Goal: Information Seeking & Learning: Understand process/instructions

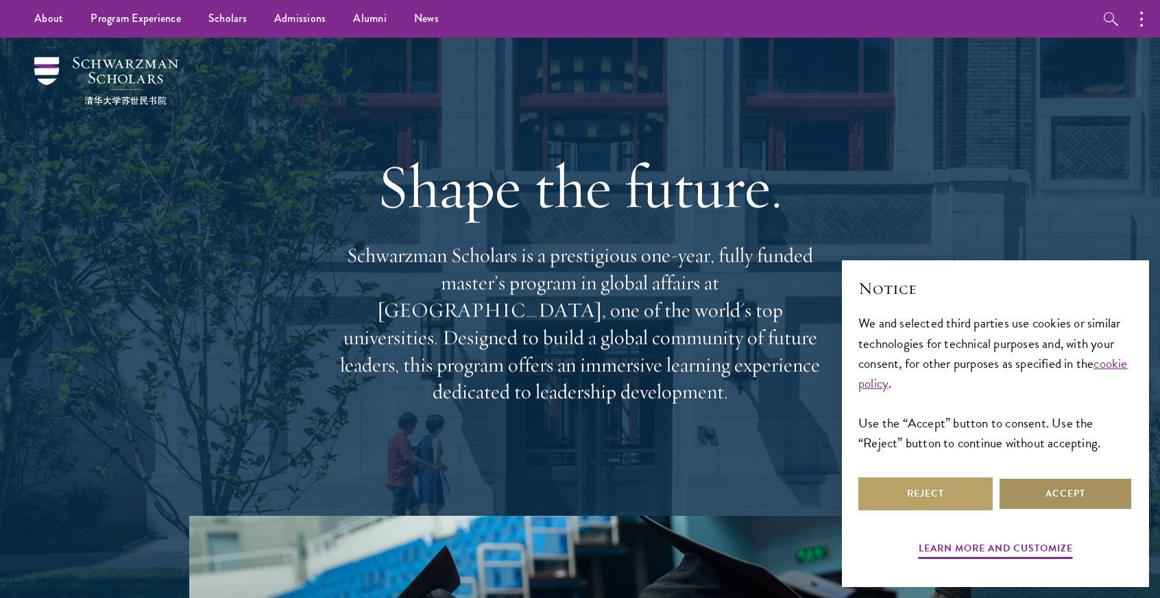
click at [1041, 496] on button "Accept" at bounding box center [1065, 494] width 134 height 33
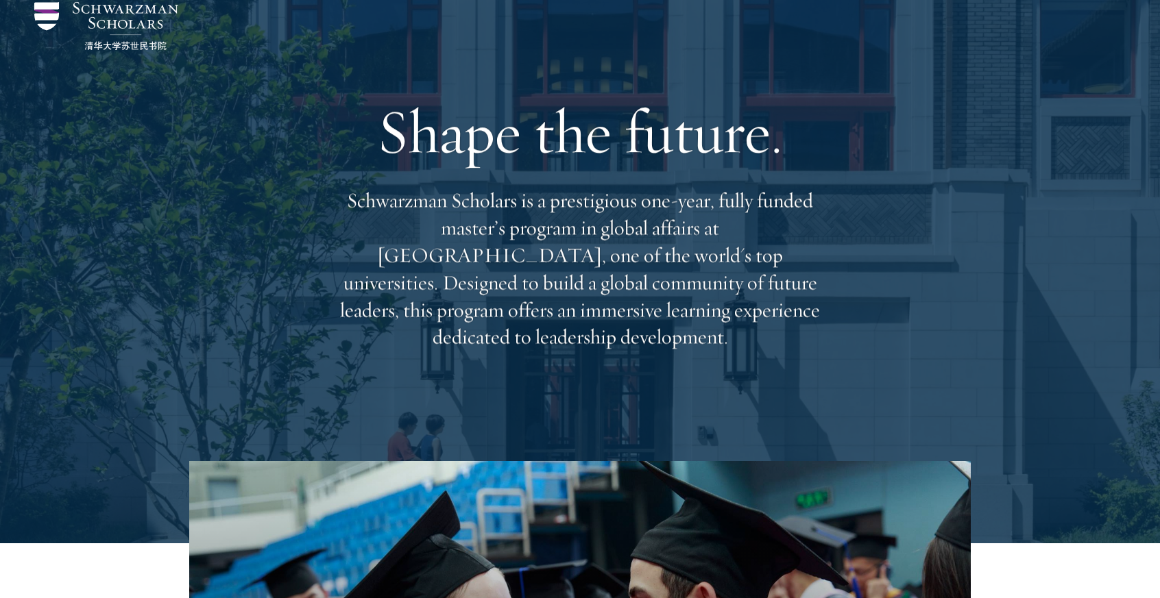
scroll to position [55, 0]
click at [663, 239] on p "Schwarzman Scholars is a prestigious one-year, fully funded master’s program in…" at bounding box center [580, 269] width 494 height 164
click at [642, 269] on p "Schwarzman Scholars is a prestigious one-year, fully funded master’s program in…" at bounding box center [580, 269] width 494 height 164
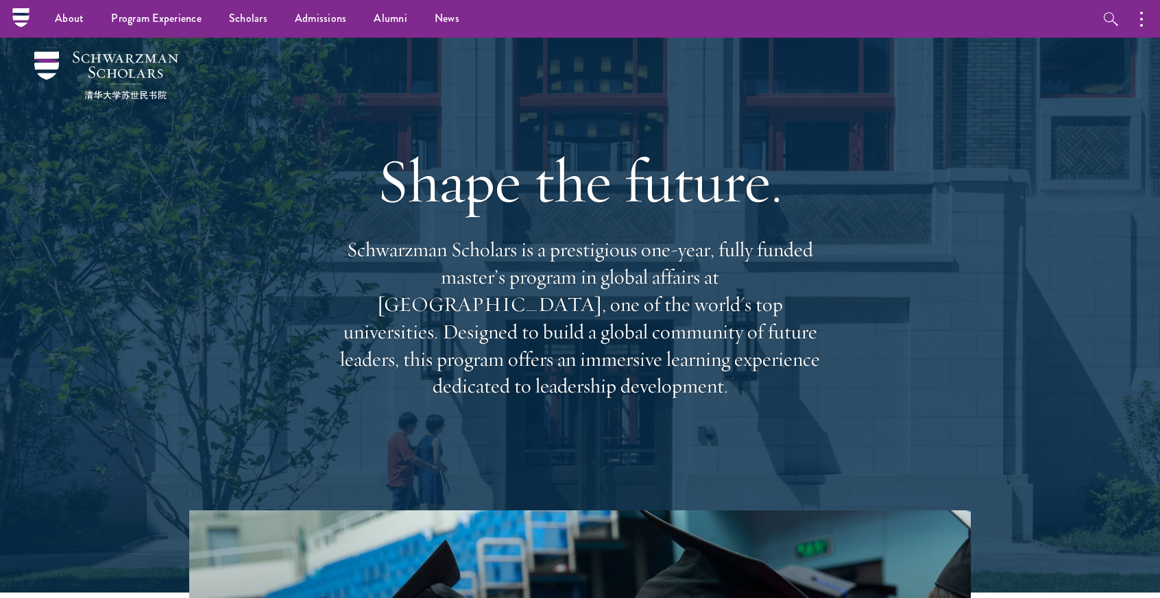
scroll to position [0, 0]
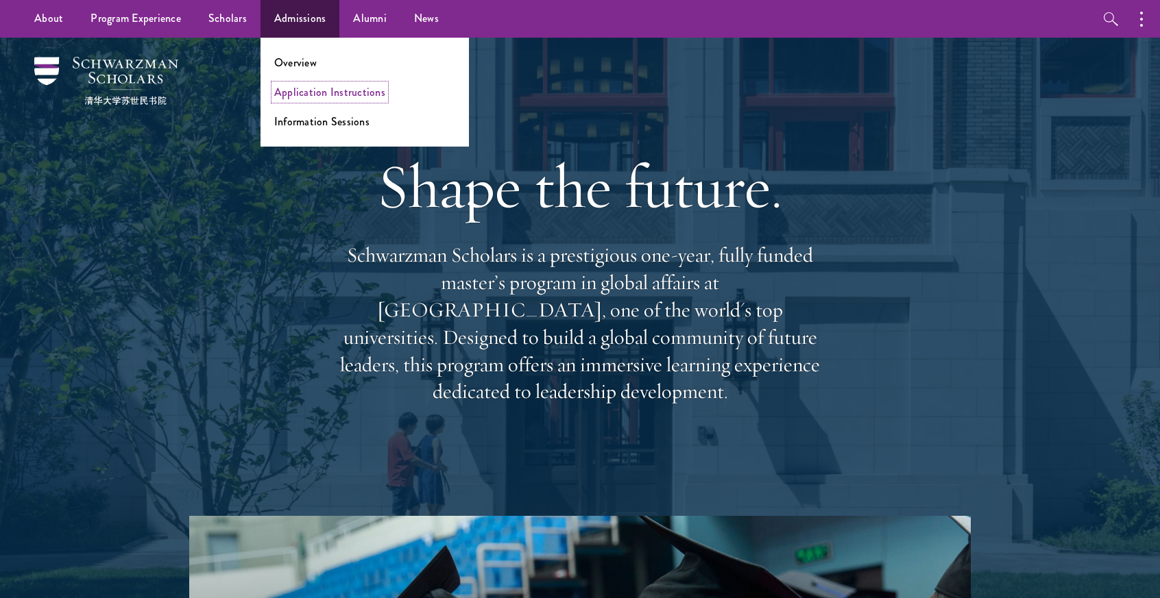
click at [332, 91] on link "Application Instructions" at bounding box center [329, 92] width 111 height 16
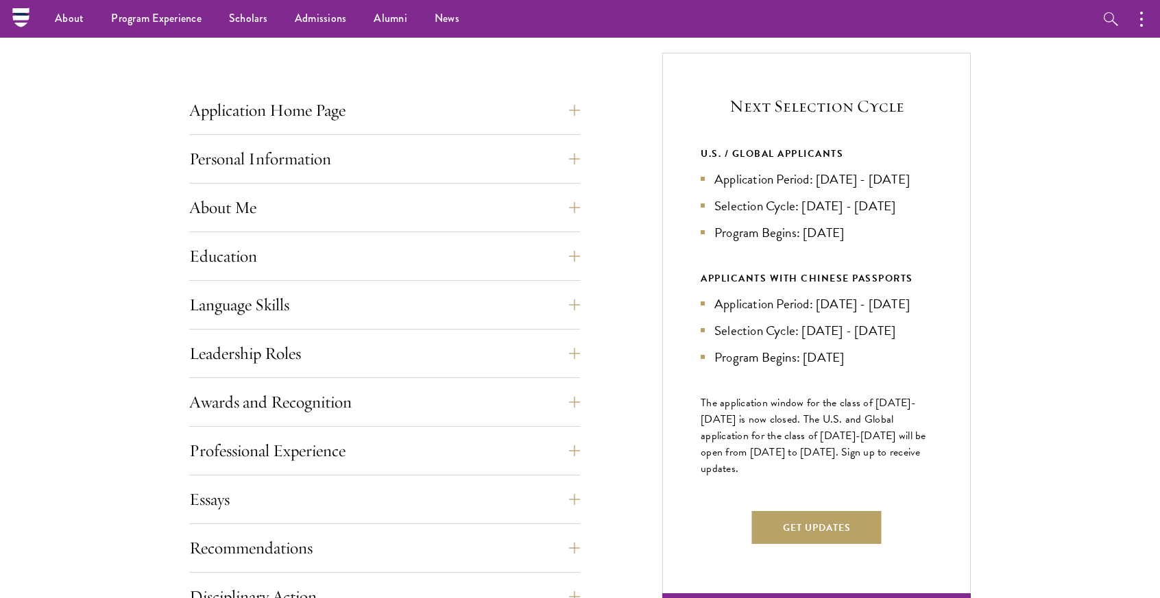
scroll to position [533, 0]
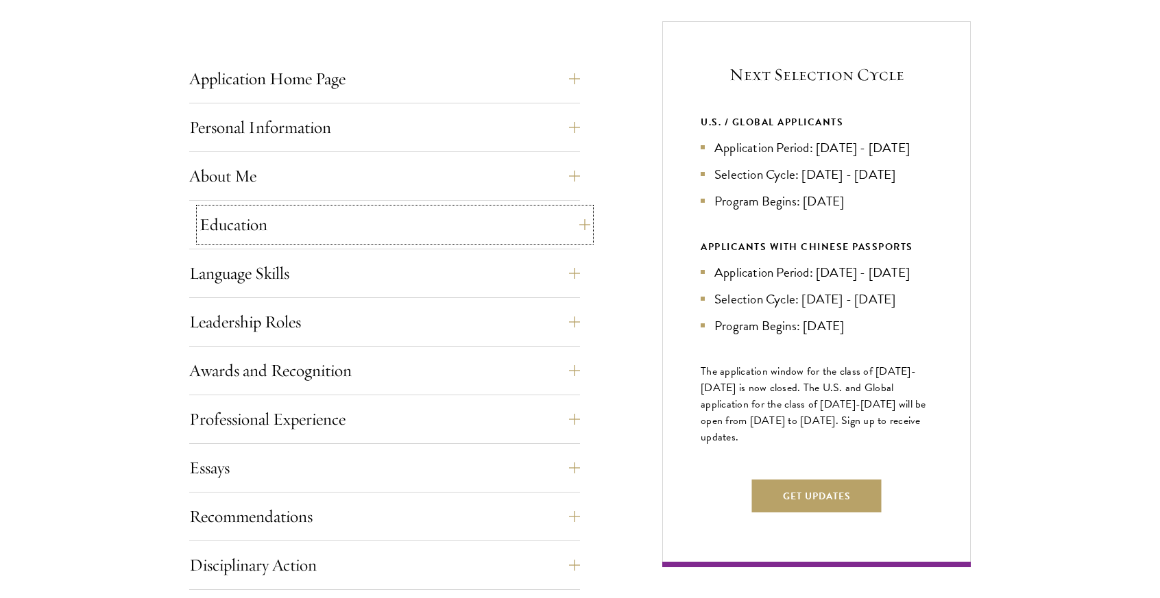
click at [513, 230] on button "Education" at bounding box center [394, 224] width 391 height 33
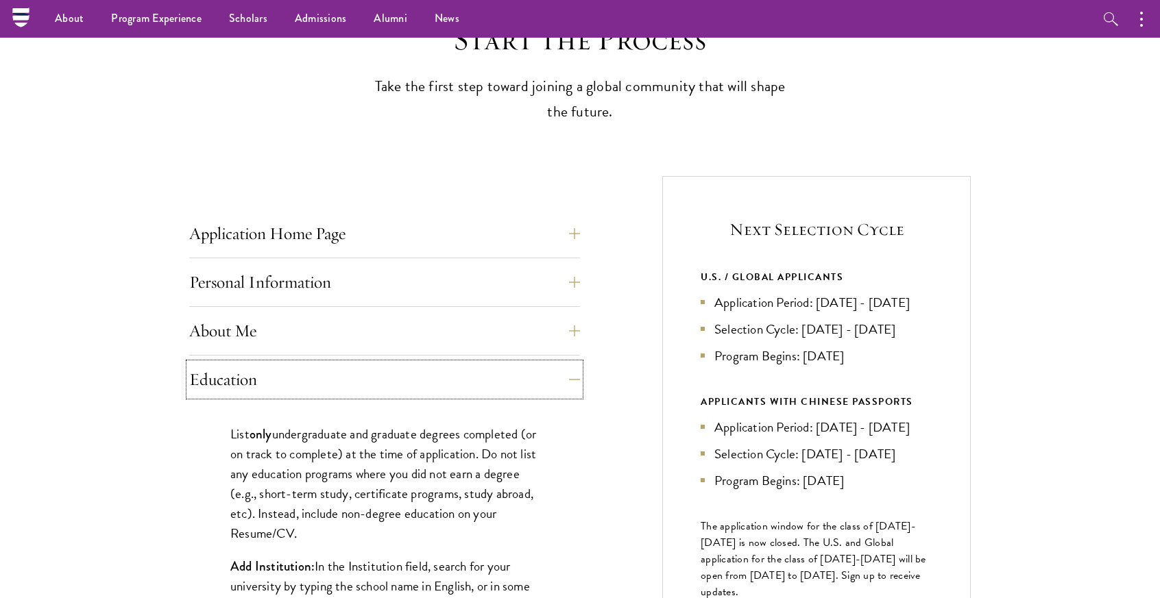
scroll to position [0, 0]
